Goal: Information Seeking & Learning: Learn about a topic

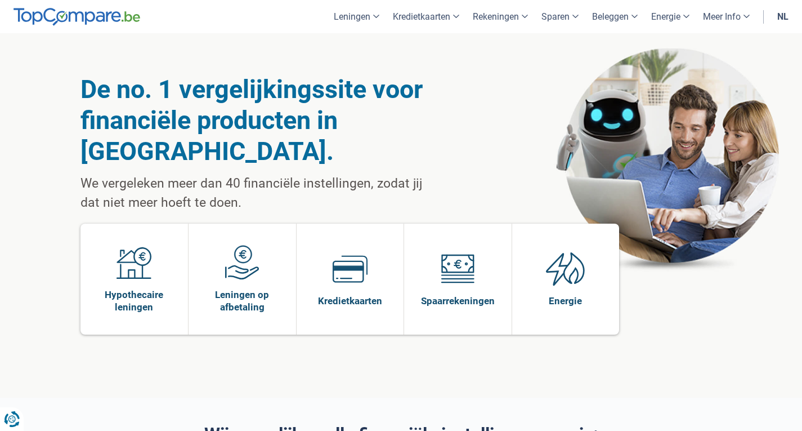
click at [786, 10] on link "nl" at bounding box center [783, 16] width 25 height 33
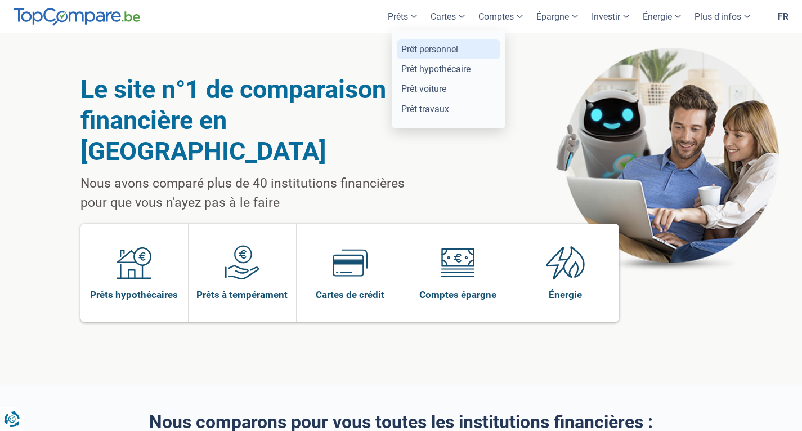
click at [417, 52] on link "Prêt personnel" at bounding box center [449, 49] width 104 height 20
